Goal: Task Accomplishment & Management: Use online tool/utility

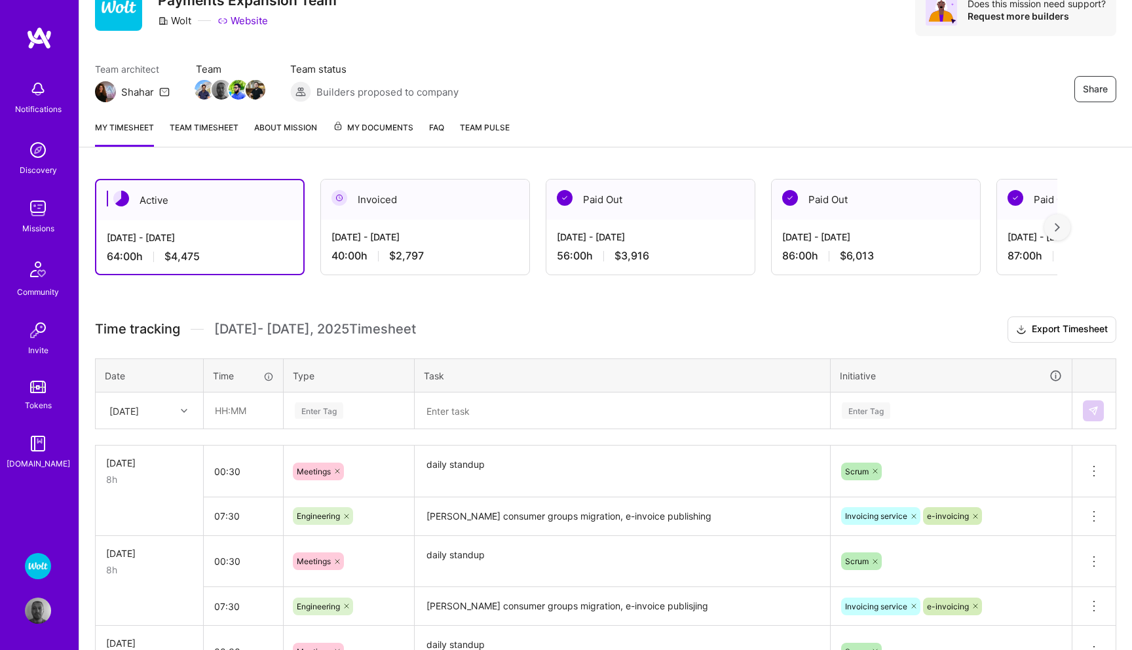
scroll to position [67, 0]
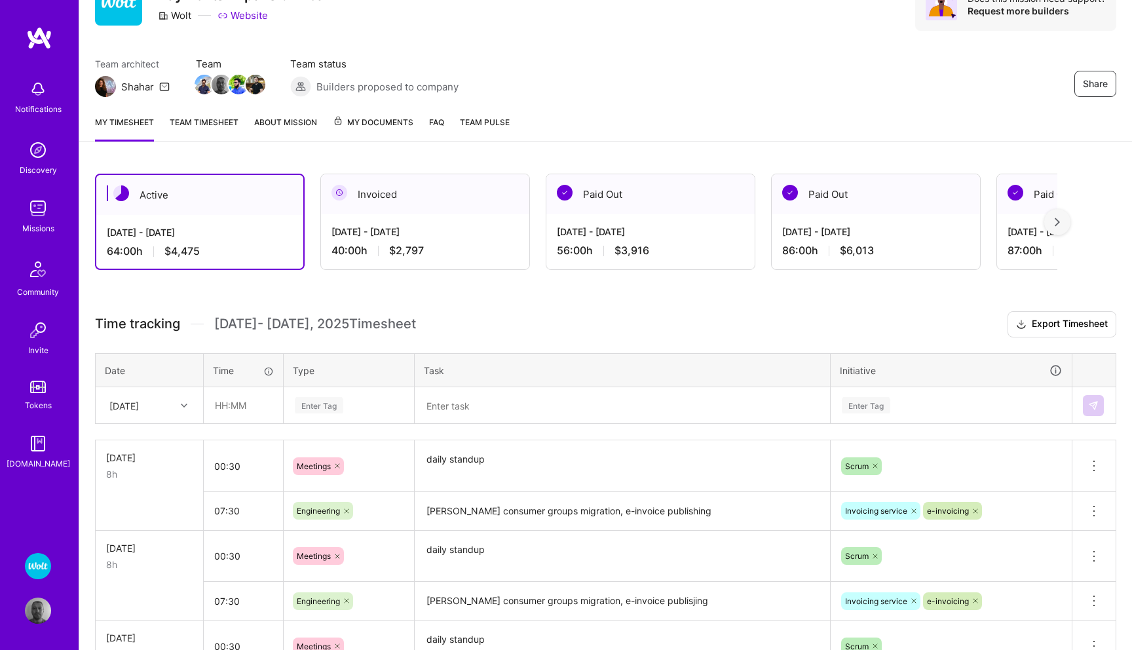
click at [39, 209] on img at bounding box center [38, 208] width 26 height 26
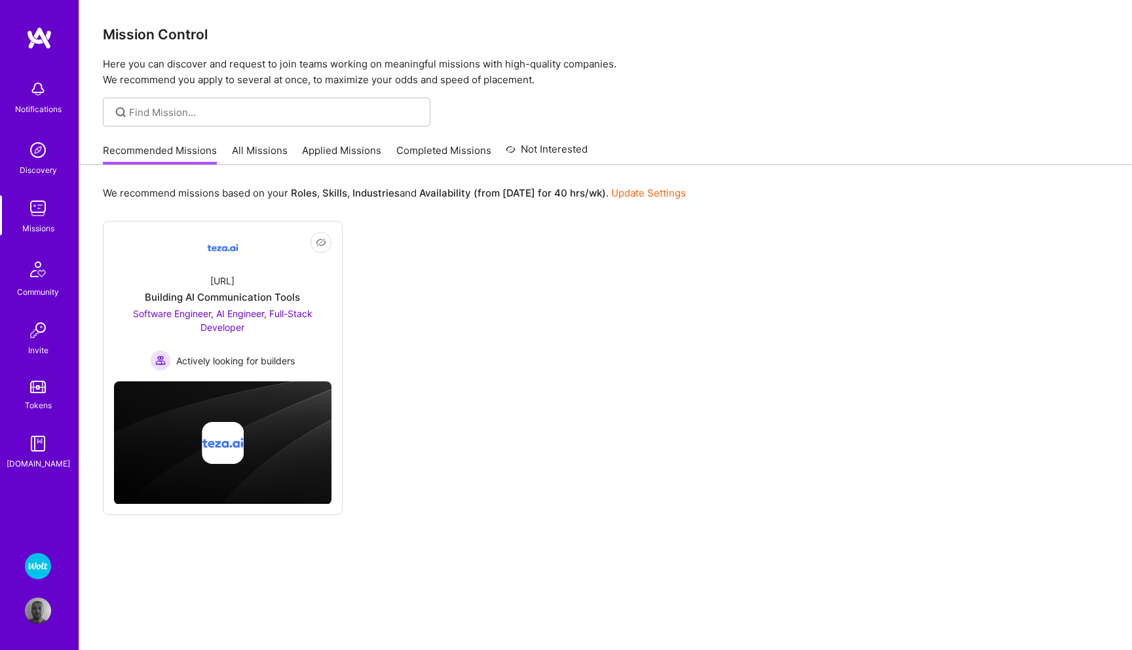
click at [42, 563] on img at bounding box center [38, 566] width 26 height 26
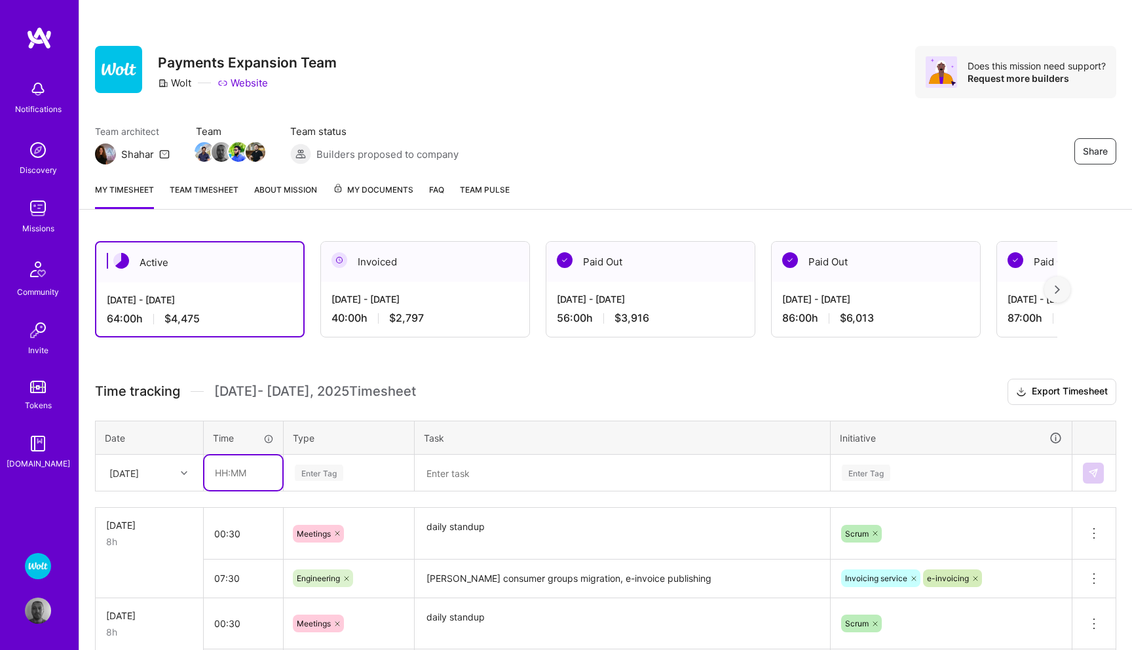
click at [233, 474] on input "text" at bounding box center [243, 472] width 78 height 35
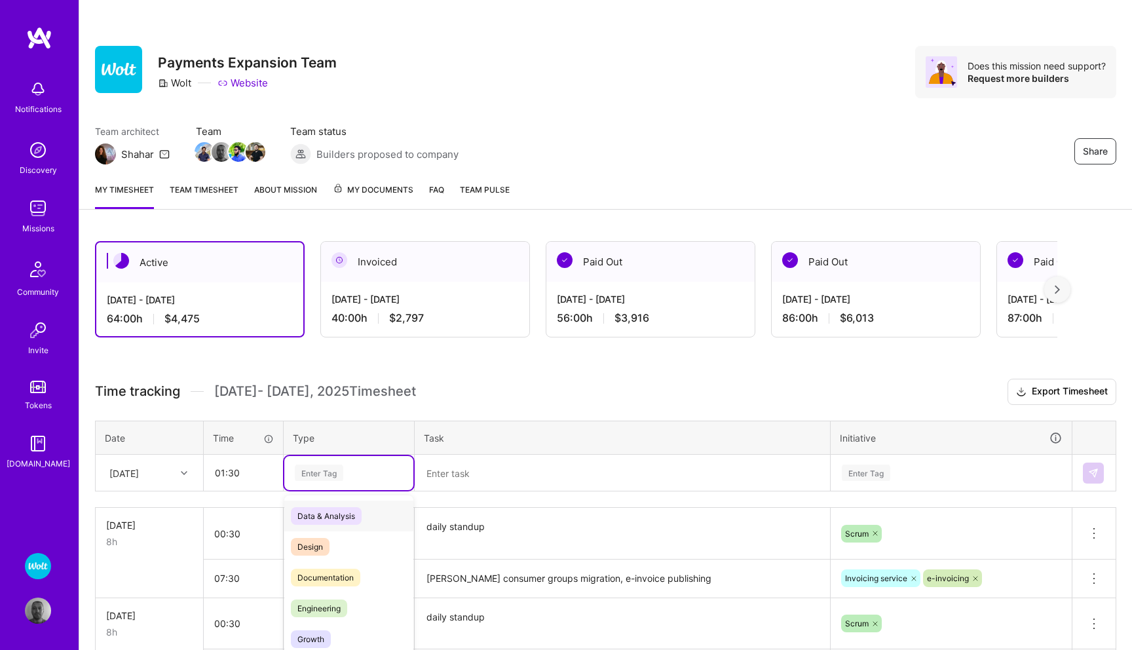
scroll to position [47, 0]
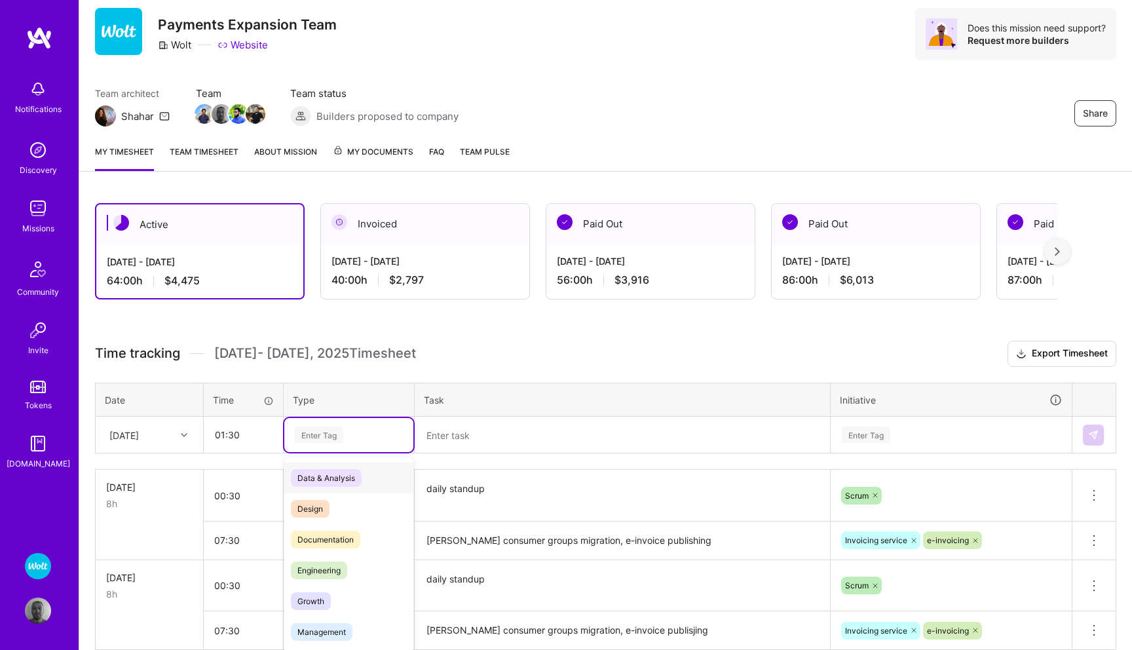
click at [328, 452] on div "option Data & Analysis focused, 0 of 2. 17 results available. Use Up and Down t…" at bounding box center [348, 435] width 129 height 34
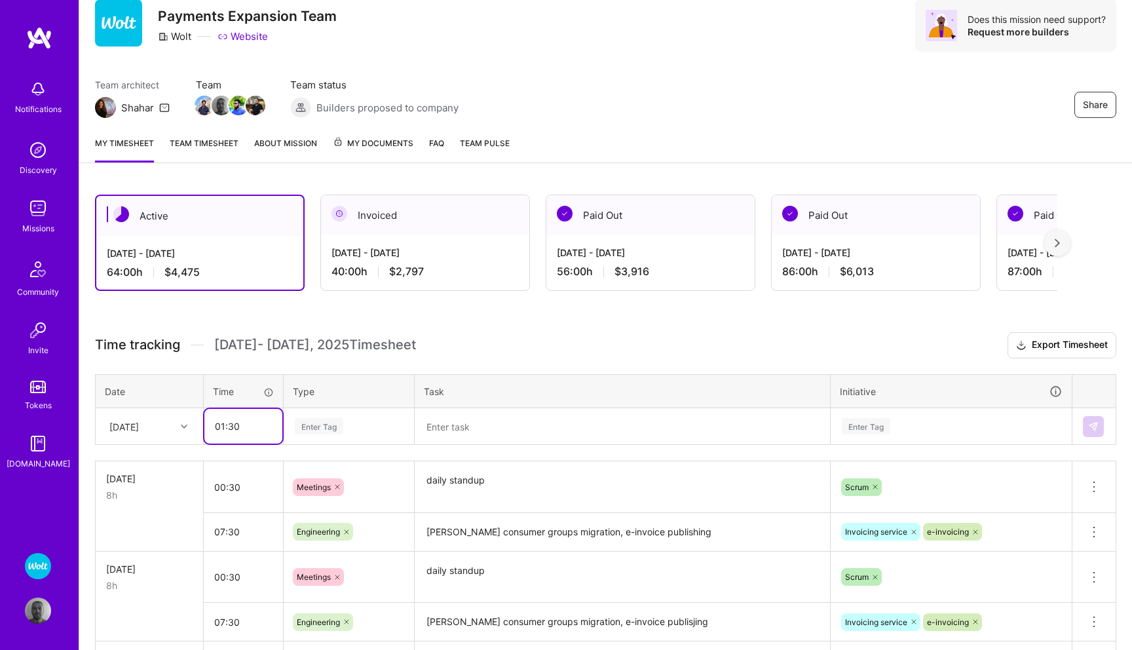
click at [264, 426] on input "01:30" at bounding box center [243, 426] width 78 height 35
click at [252, 430] on input "01:30" at bounding box center [243, 426] width 78 height 35
type input "0"
click at [39, 218] on img at bounding box center [38, 208] width 26 height 26
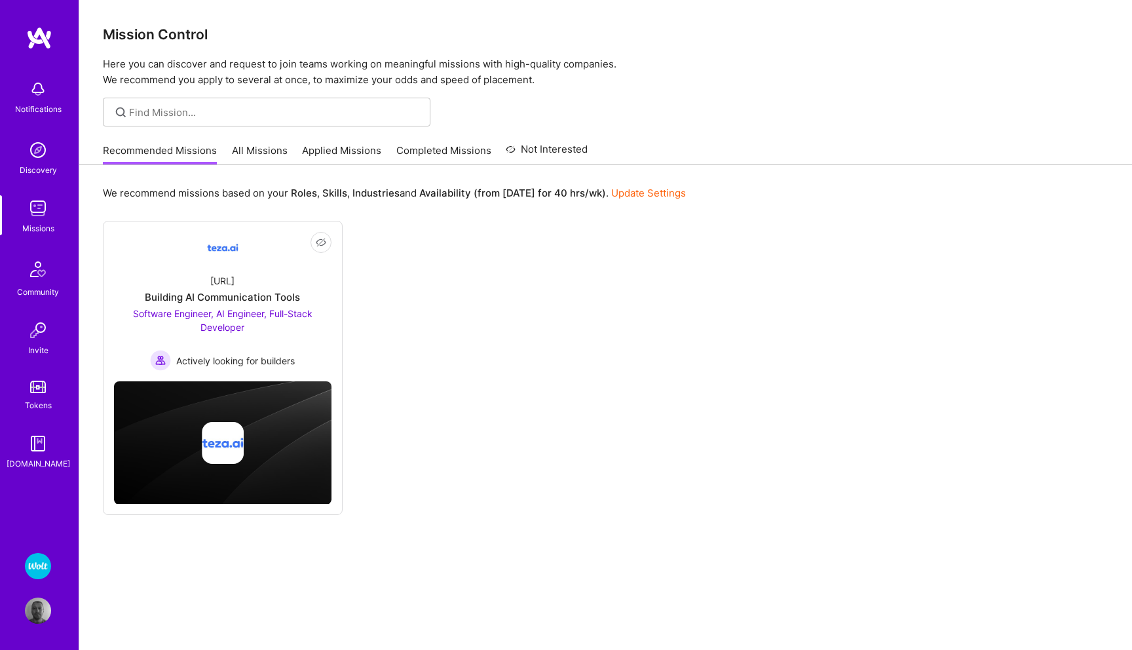
click at [328, 144] on link "Applied Missions" at bounding box center [341, 155] width 79 height 22
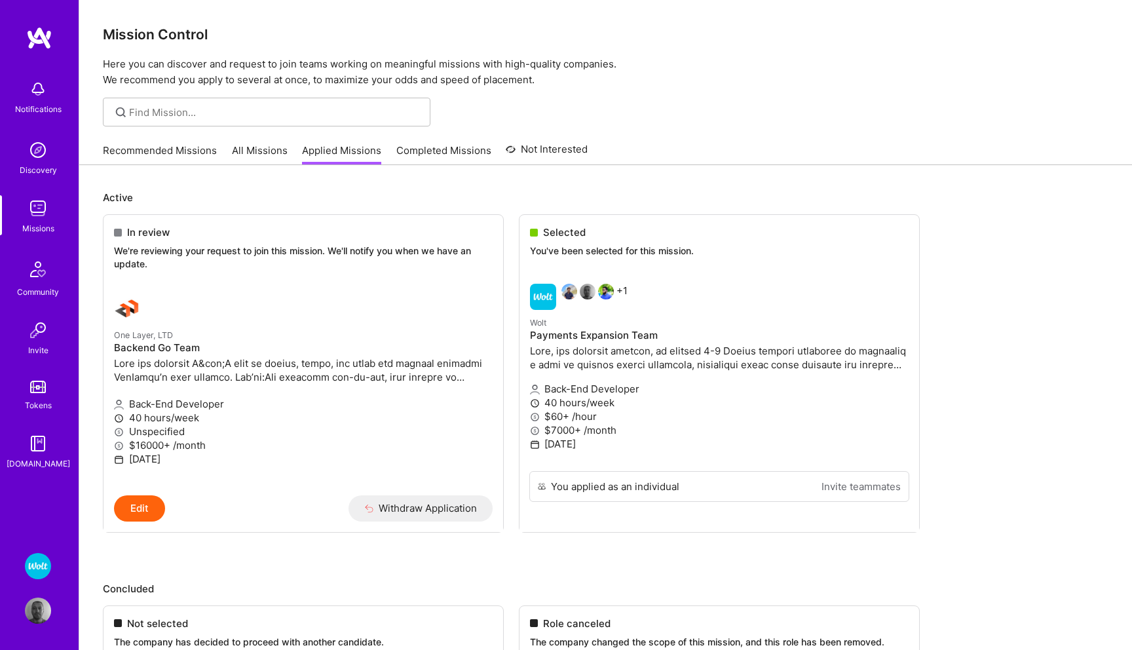
click at [130, 148] on link "Recommended Missions" at bounding box center [160, 155] width 114 height 22
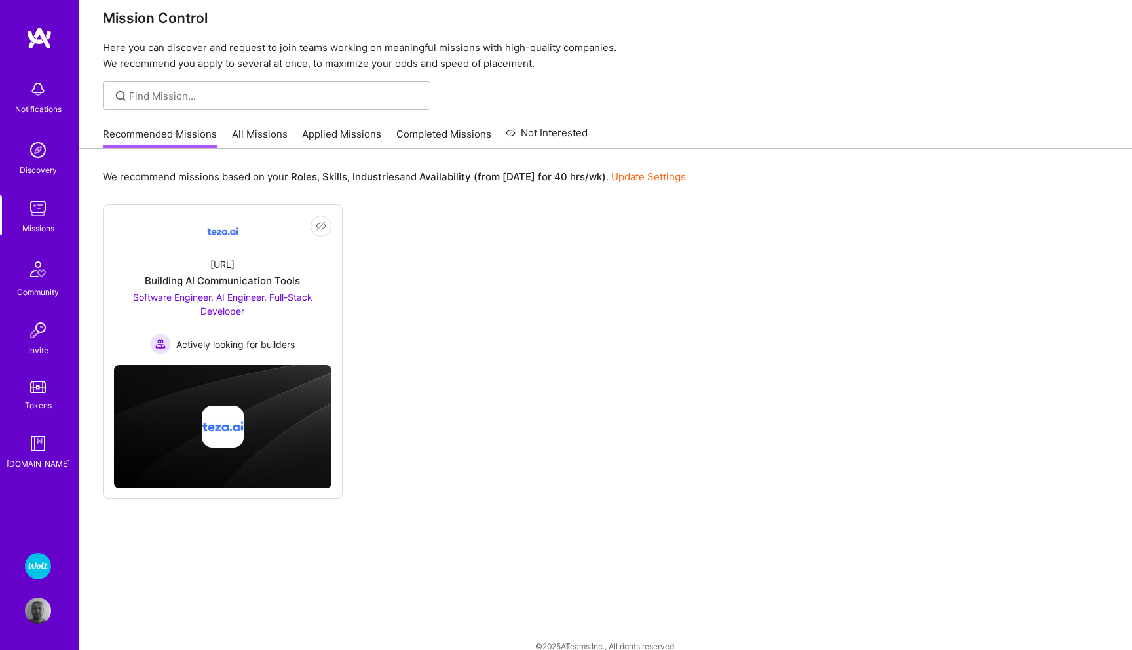
scroll to position [18, 0]
